Goal: Task Accomplishment & Management: Use online tool/utility

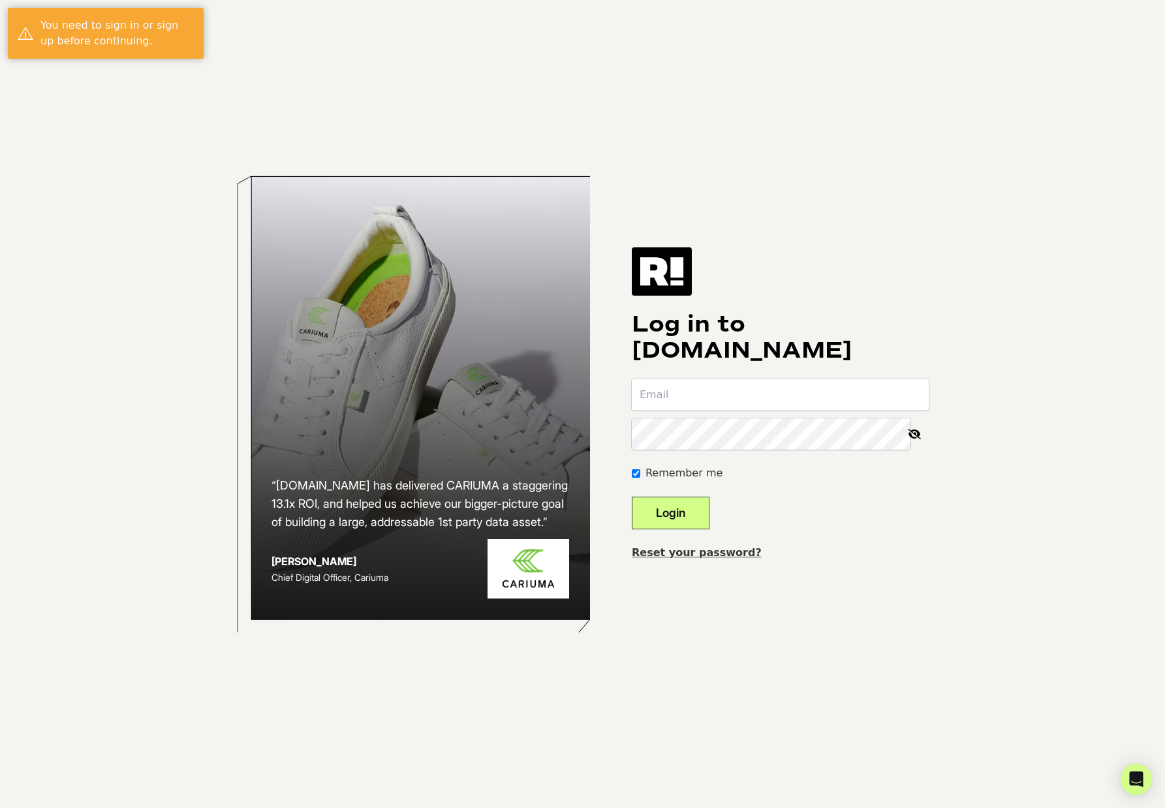
type input "[EMAIL_ADDRESS][DOMAIN_NAME]"
click at [677, 512] on button "Login" at bounding box center [671, 513] width 78 height 33
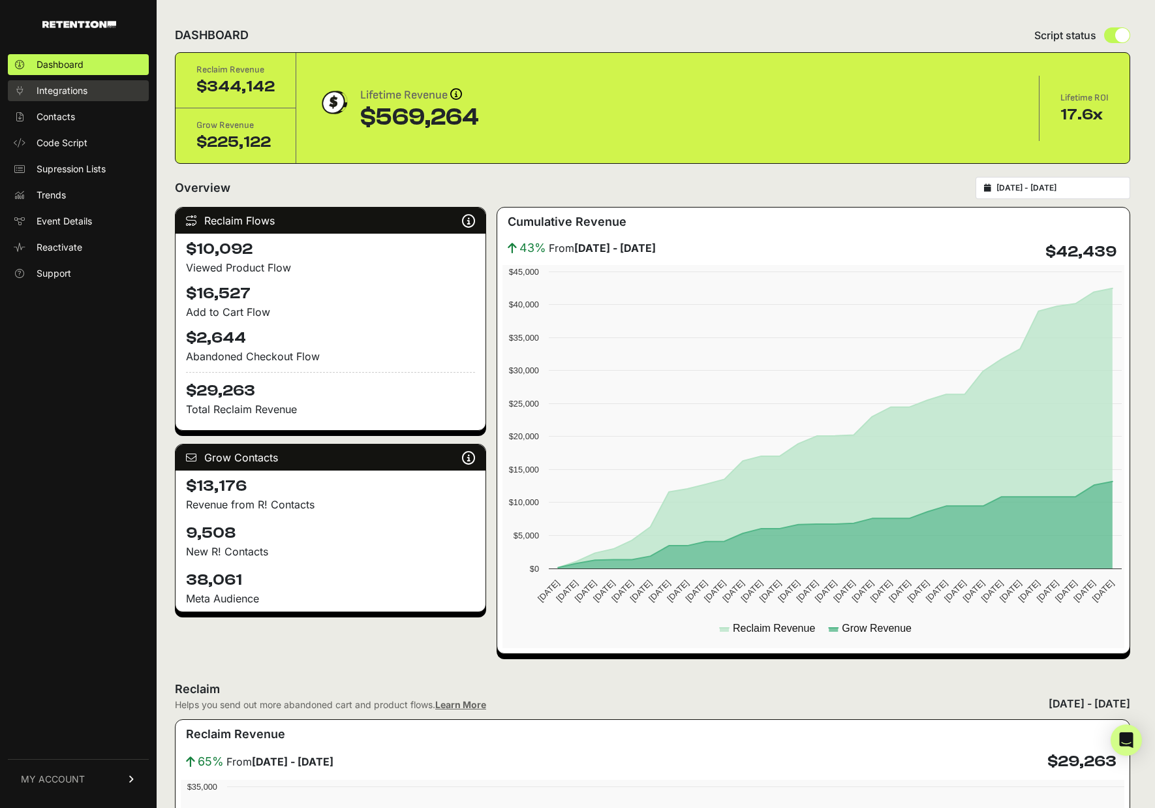
click at [52, 89] on span "Integrations" at bounding box center [62, 90] width 51 height 13
